Goal: Navigation & Orientation: Find specific page/section

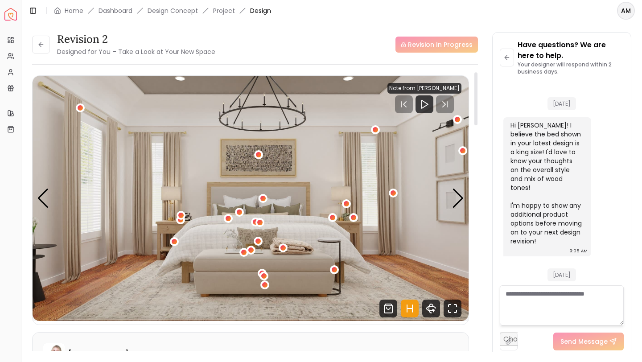
scroll to position [2962, 0]
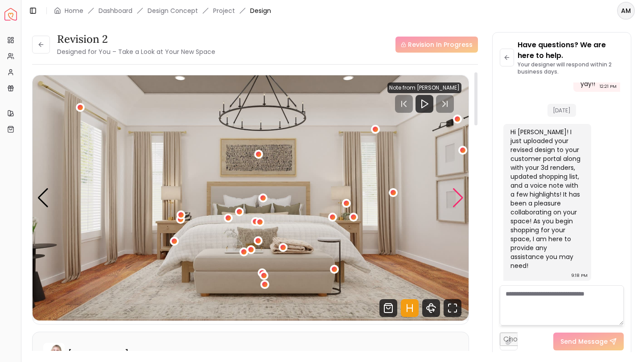
click at [453, 198] on div "Next slide" at bounding box center [458, 198] width 12 height 20
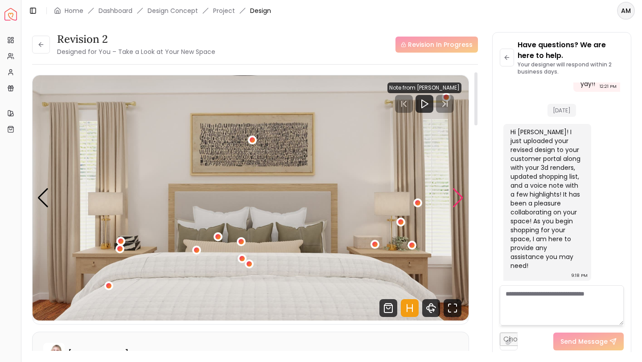
click at [454, 204] on div "Next slide" at bounding box center [458, 198] width 12 height 20
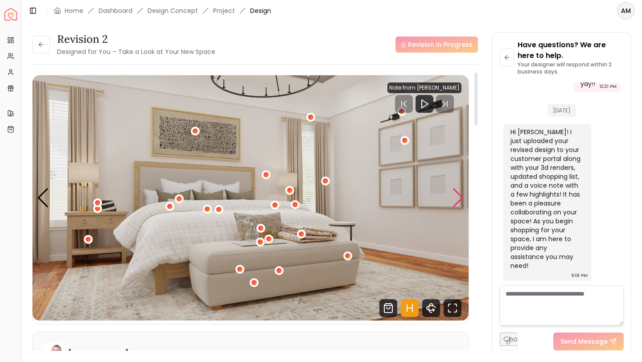
click at [456, 201] on div "Next slide" at bounding box center [458, 198] width 12 height 20
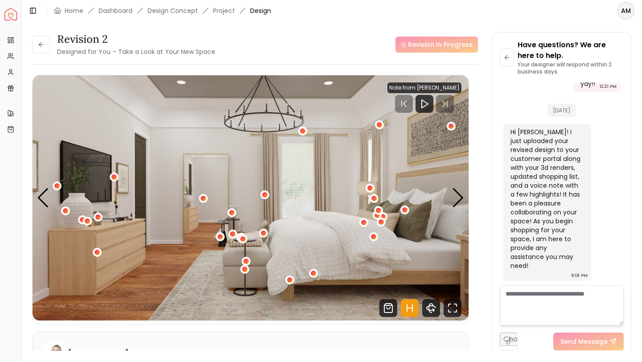
click at [50, 42] on div "Revision 2 Designed for You – Take a Look at Your New Space" at bounding box center [123, 44] width 183 height 25
click at [39, 39] on button at bounding box center [41, 45] width 18 height 18
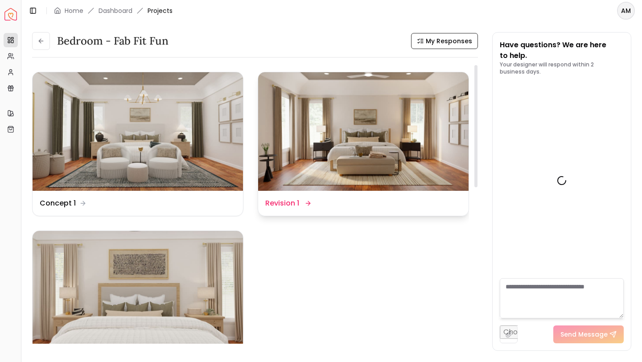
click at [350, 132] on img at bounding box center [363, 131] width 210 height 119
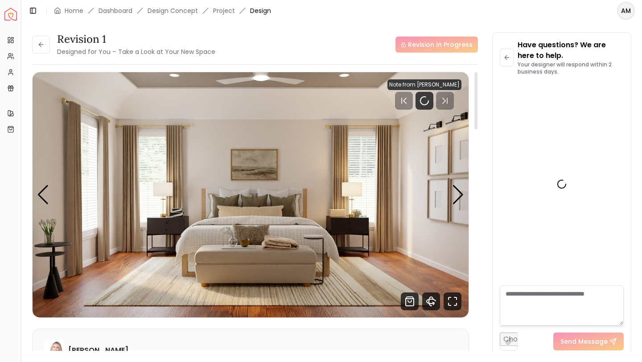
scroll to position [2962, 0]
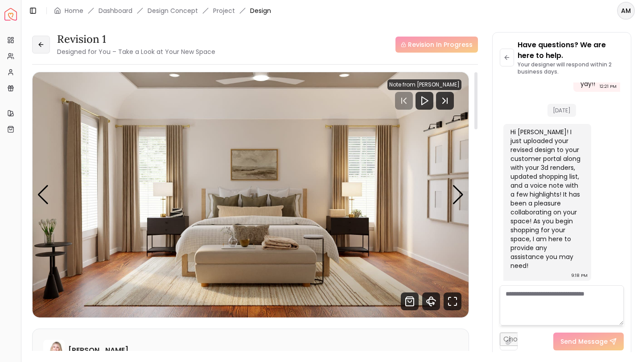
click at [45, 47] on button at bounding box center [41, 45] width 18 height 18
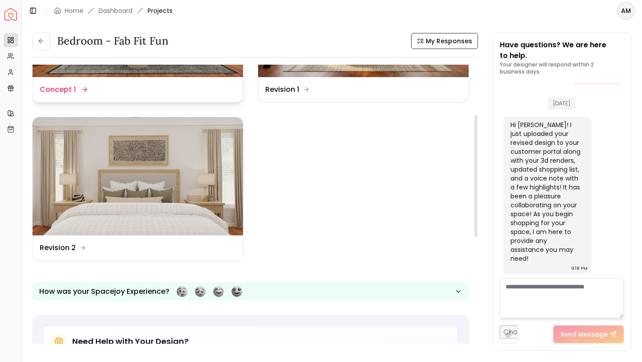
scroll to position [114, 0]
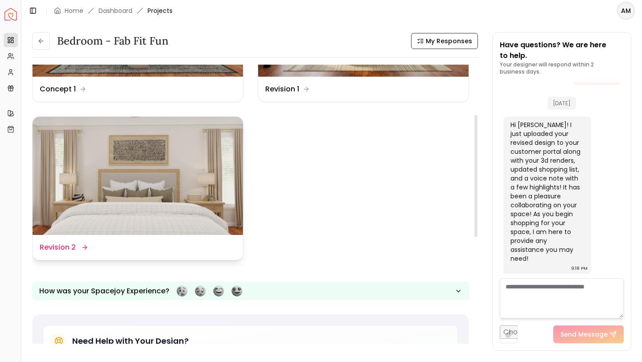
click at [134, 190] on img at bounding box center [138, 176] width 210 height 119
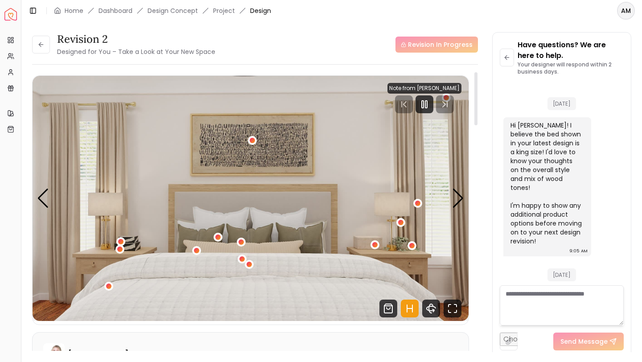
scroll to position [2962, 0]
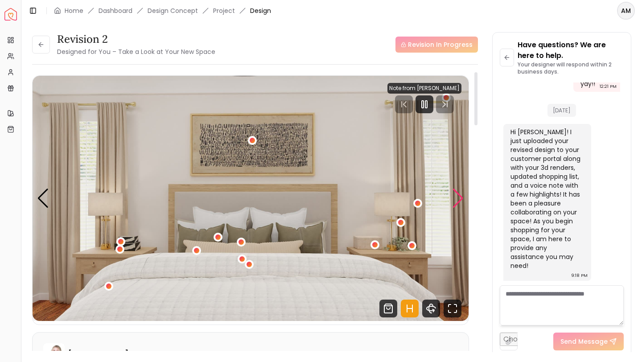
click at [456, 203] on div "Next slide" at bounding box center [458, 199] width 12 height 20
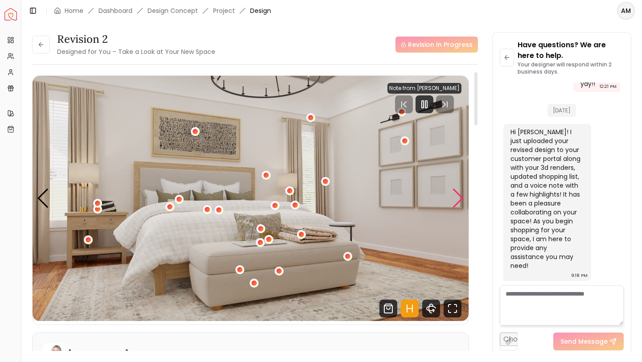
click at [456, 203] on div "Next slide" at bounding box center [458, 199] width 12 height 20
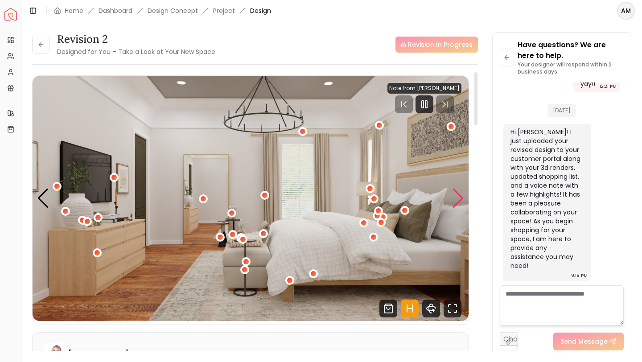
click at [456, 203] on div "Next slide" at bounding box center [458, 199] width 12 height 20
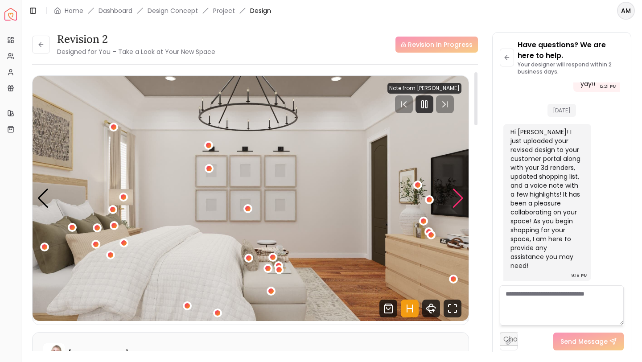
click at [456, 203] on div "Next slide" at bounding box center [458, 199] width 12 height 20
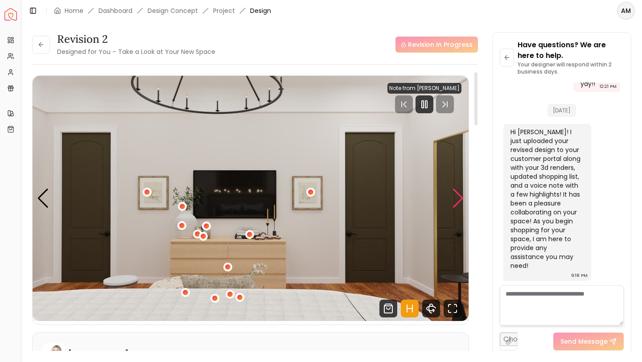
click at [456, 203] on div "Next slide" at bounding box center [458, 199] width 12 height 20
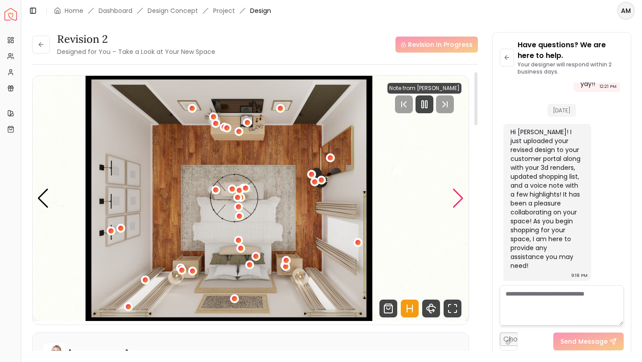
click at [456, 203] on div "Next slide" at bounding box center [458, 199] width 12 height 20
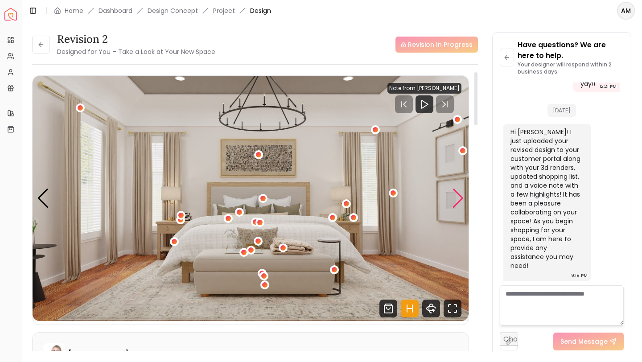
click at [456, 202] on div "Next slide" at bounding box center [458, 199] width 12 height 20
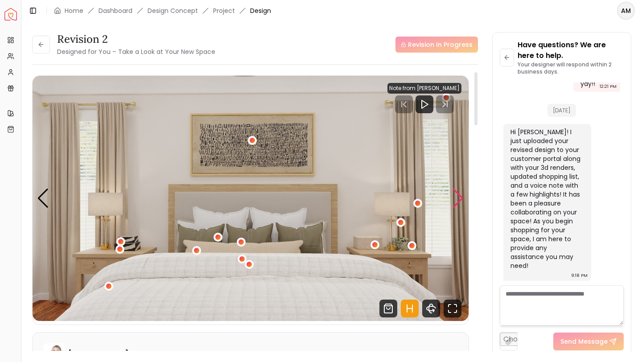
click at [456, 202] on div "Next slide" at bounding box center [458, 199] width 12 height 20
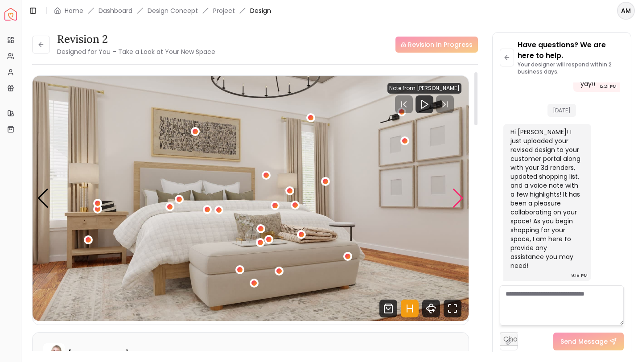
click at [456, 202] on div "Next slide" at bounding box center [458, 199] width 12 height 20
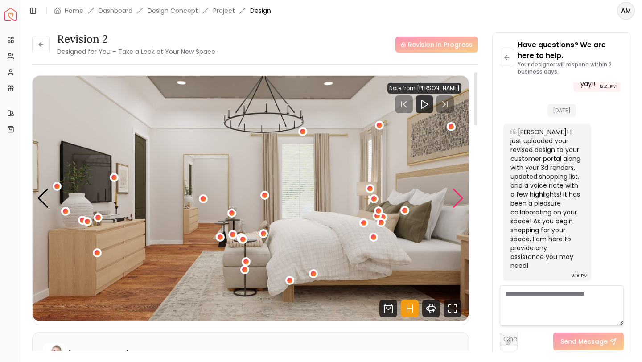
click at [456, 202] on div "Next slide" at bounding box center [458, 199] width 12 height 20
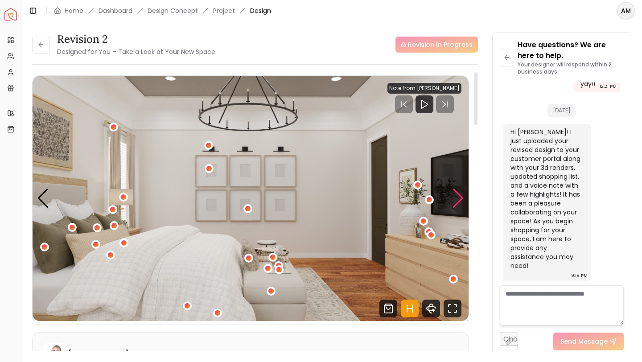
click at [456, 202] on div "Next slide" at bounding box center [458, 199] width 12 height 20
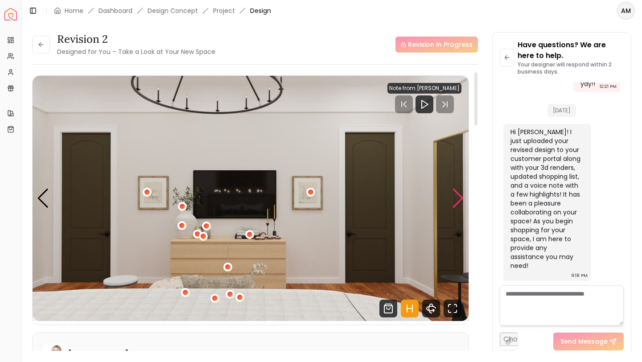
click at [456, 202] on div "Next slide" at bounding box center [458, 199] width 12 height 20
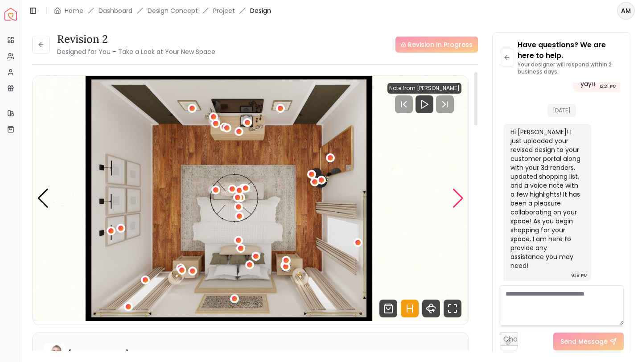
click at [456, 202] on div "Next slide" at bounding box center [458, 199] width 12 height 20
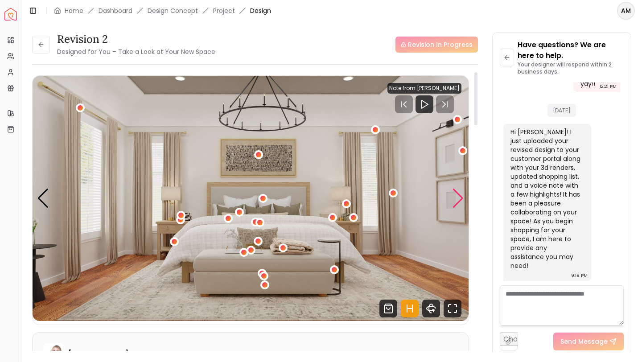
click at [456, 202] on div "Next slide" at bounding box center [458, 199] width 12 height 20
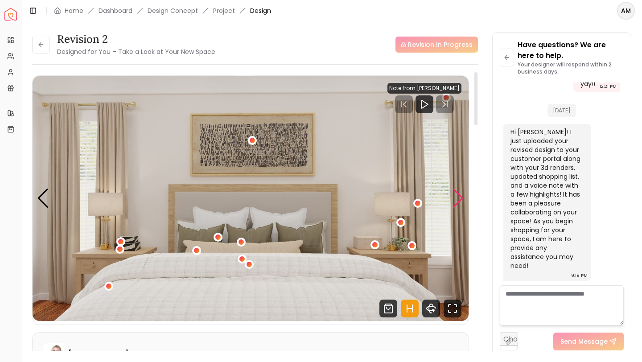
click at [456, 202] on div "Next slide" at bounding box center [458, 199] width 12 height 20
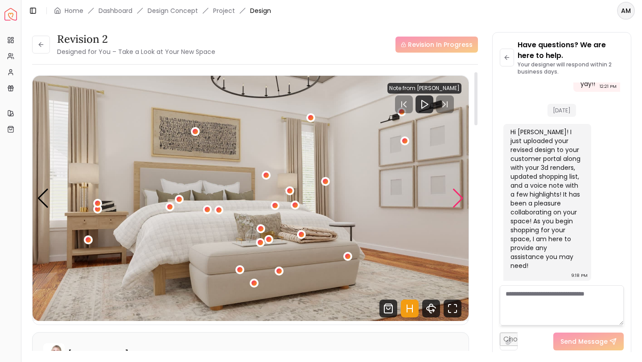
click at [456, 202] on div "Next slide" at bounding box center [458, 199] width 12 height 20
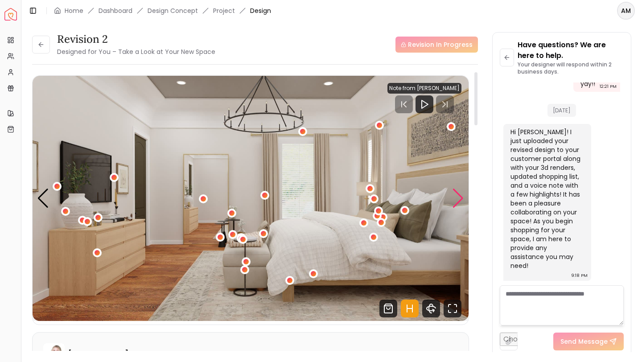
click at [456, 202] on div "Next slide" at bounding box center [458, 199] width 12 height 20
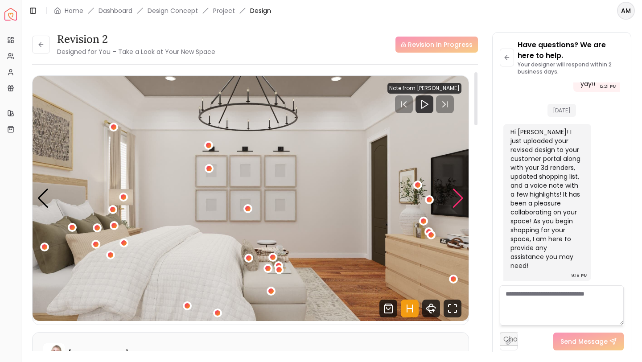
click at [456, 202] on div "Next slide" at bounding box center [458, 199] width 12 height 20
